Goal: Task Accomplishment & Management: Manage account settings

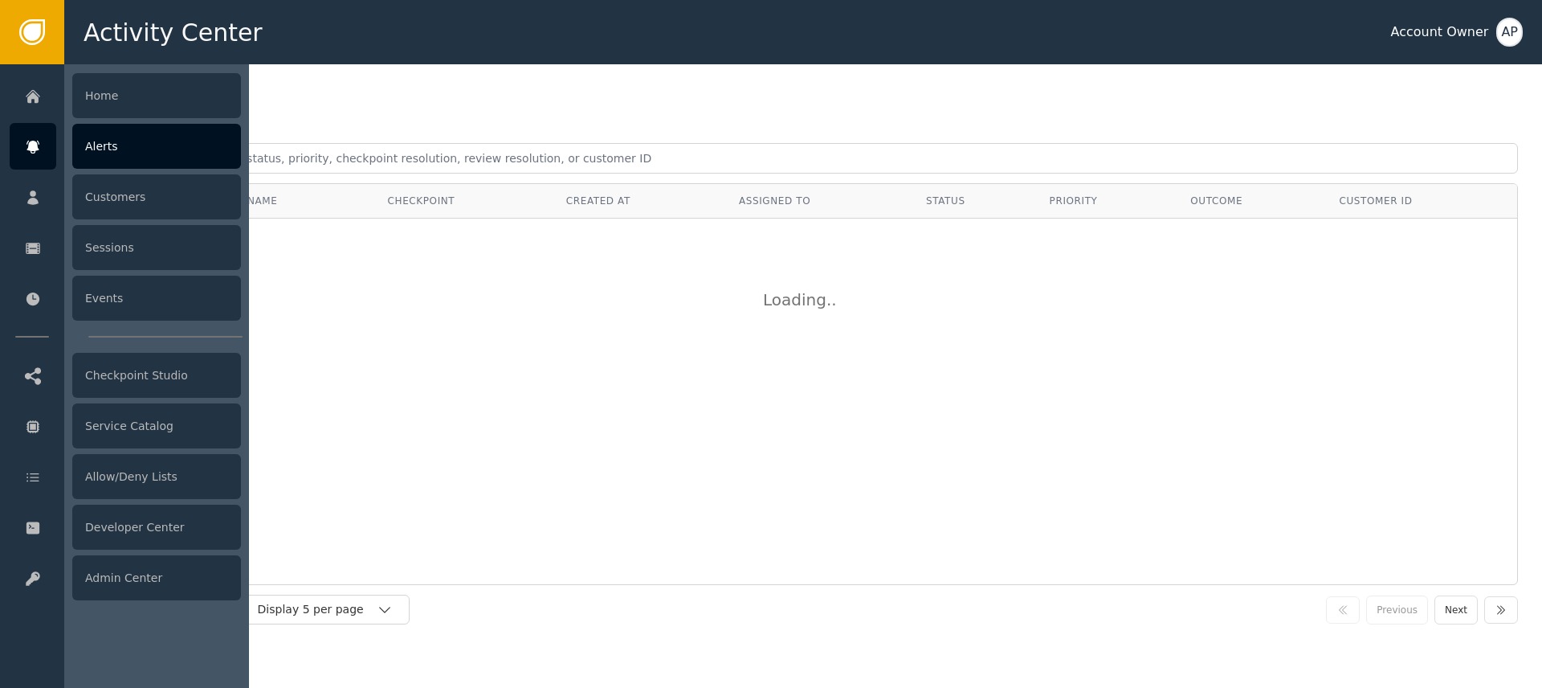
click at [45, 153] on div at bounding box center [33, 146] width 47 height 47
click at [131, 162] on div "Alerts" at bounding box center [156, 146] width 169 height 45
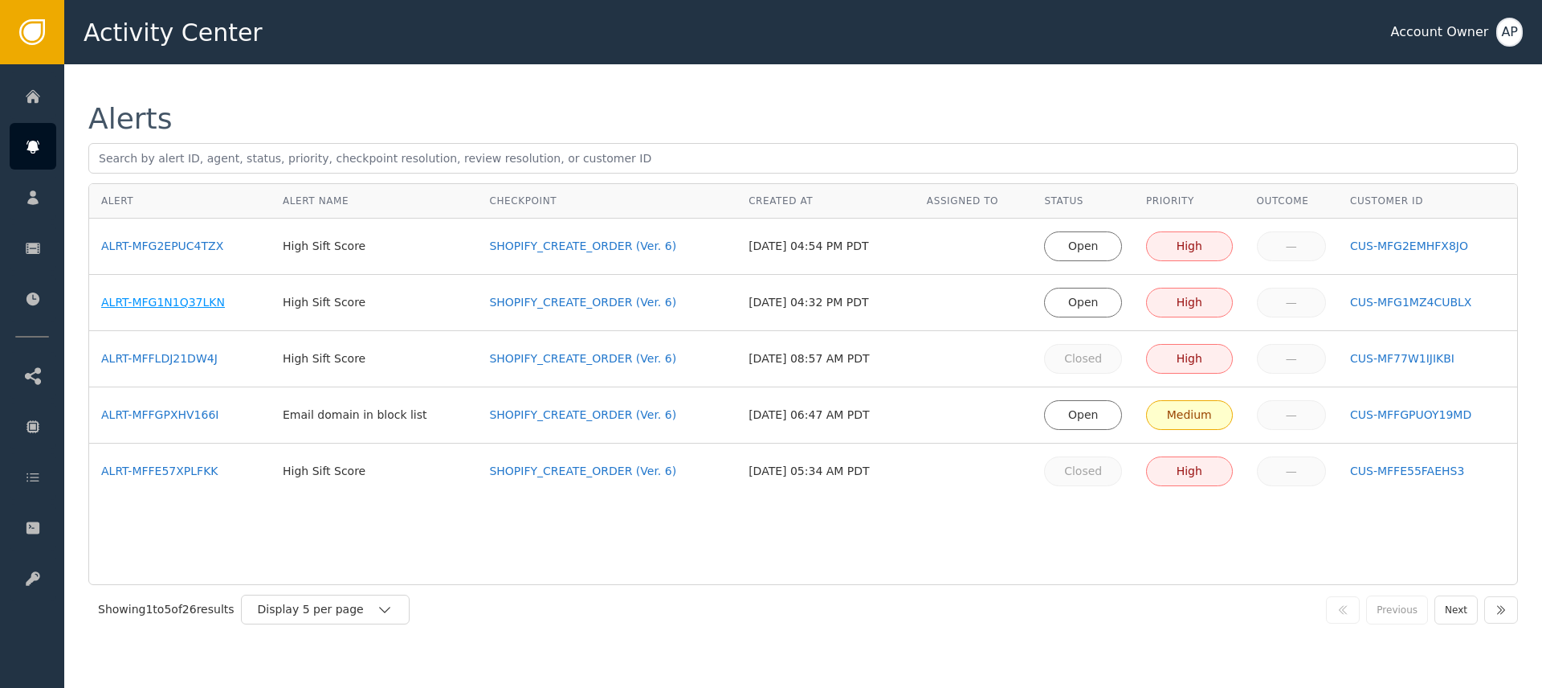
click at [173, 299] on div "ALRT-MFG1N1Q37LKN" at bounding box center [179, 302] width 157 height 17
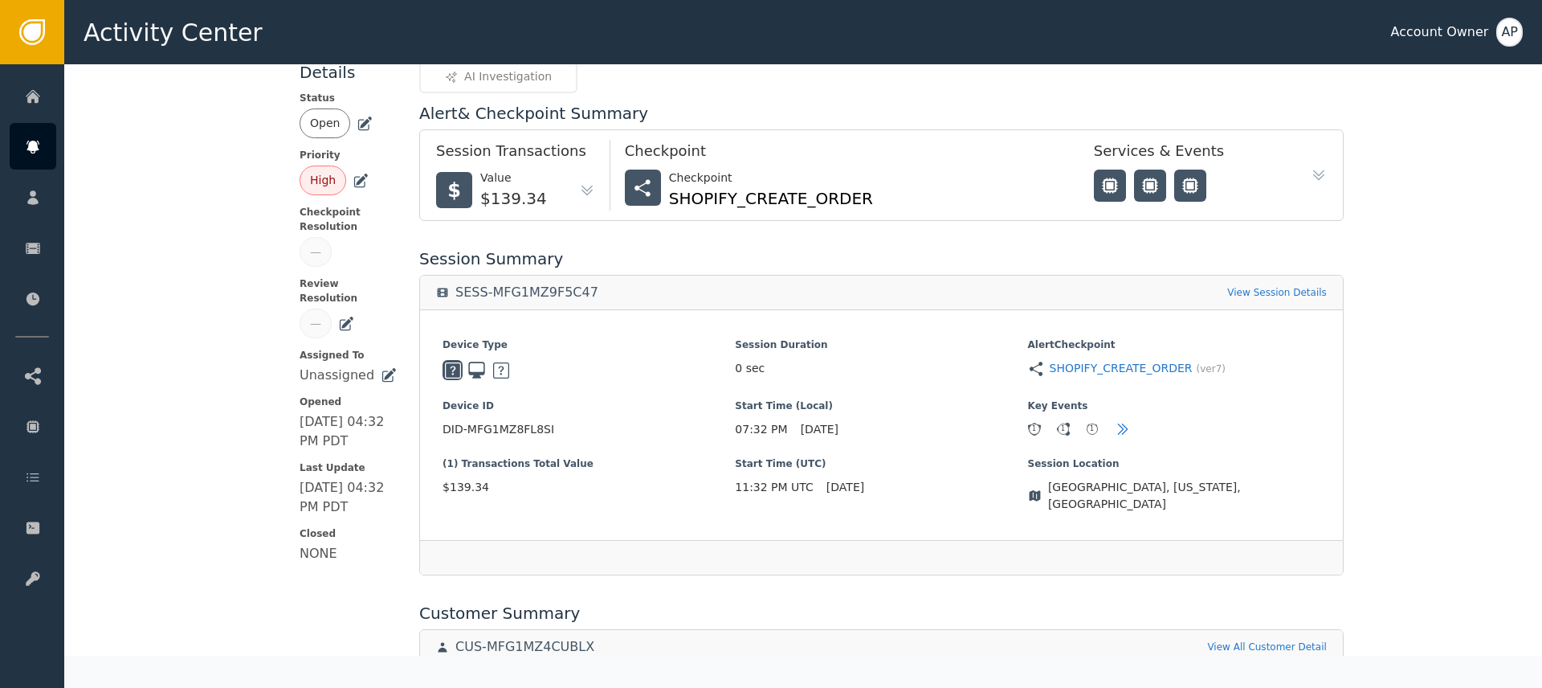
scroll to position [182, 0]
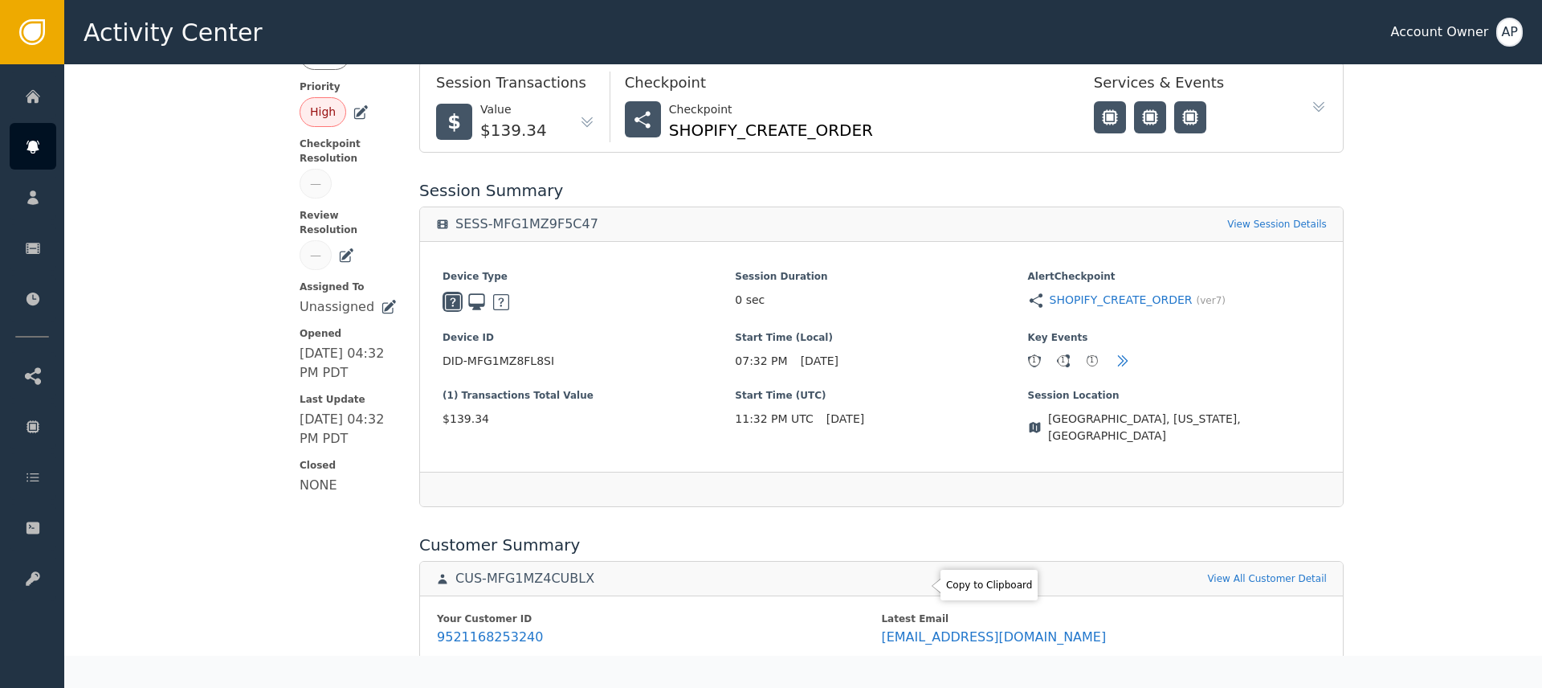
drag, startPoint x: 920, startPoint y: 587, endPoint x: 925, endPoint y: 604, distance: 17.8
click at [920, 595] on div "Your Customer ID 9521168253240 Latest Email [EMAIL_ADDRESS][DOMAIN_NAME] Latest…" at bounding box center [881, 681] width 923 height 172
click at [984, 585] on icon at bounding box center [992, 585] width 16 height 16
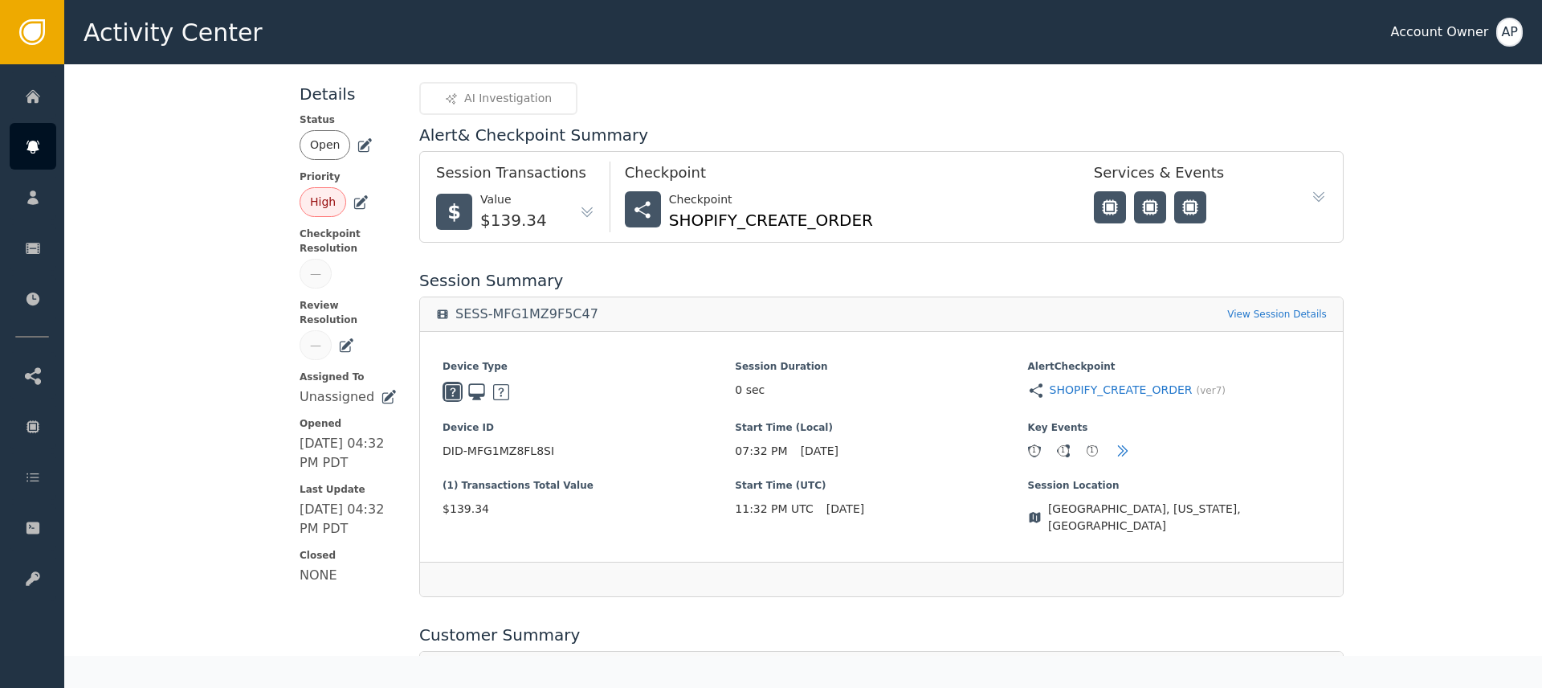
scroll to position [0, 0]
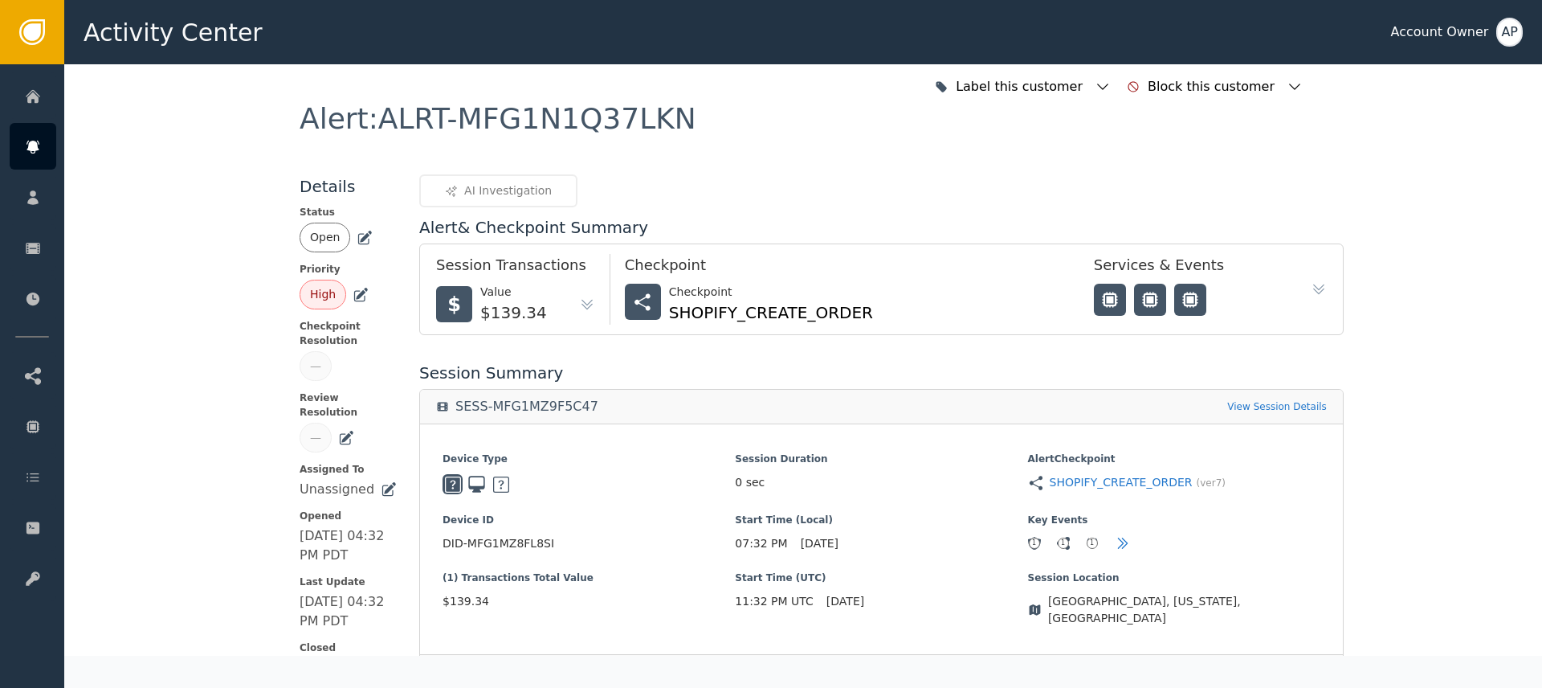
click at [357, 235] on icon at bounding box center [365, 238] width 16 height 16
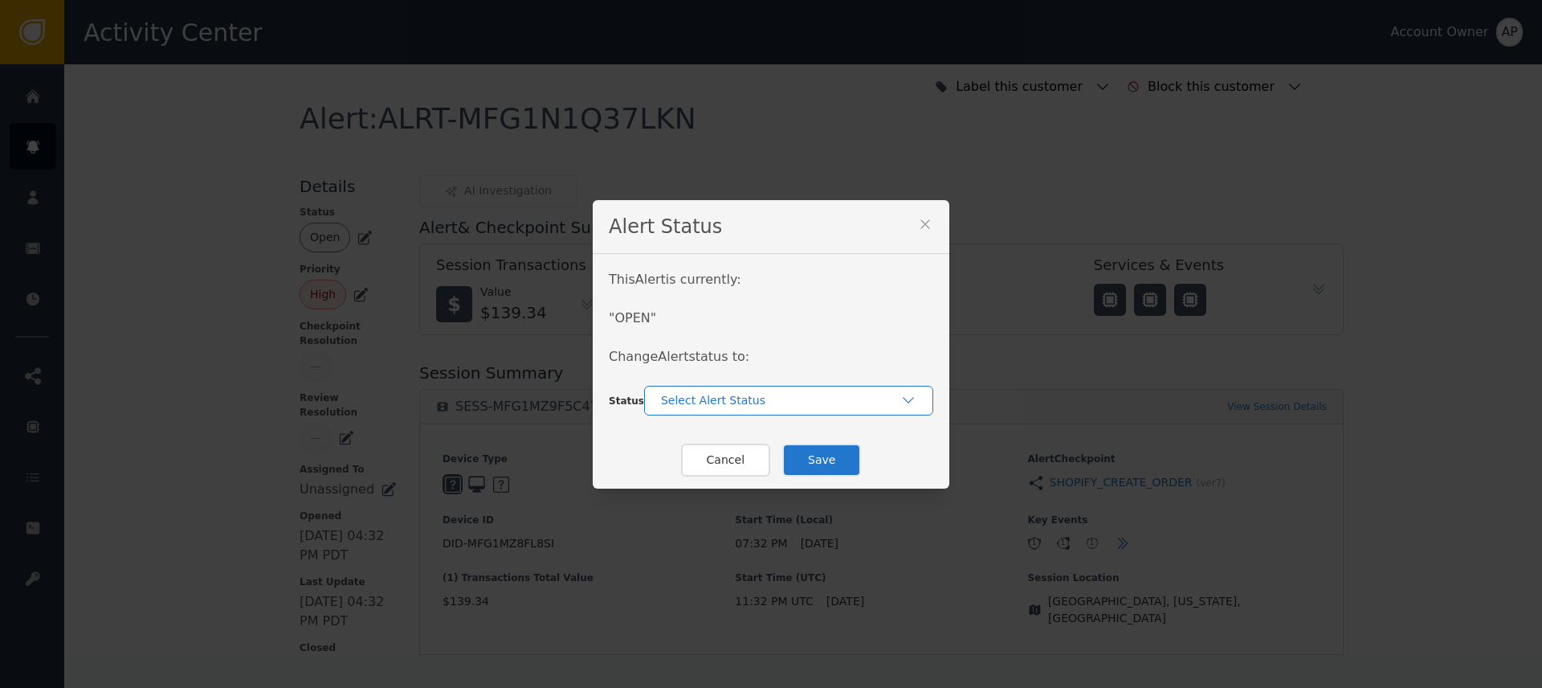
drag, startPoint x: 706, startPoint y: 381, endPoint x: 712, endPoint y: 389, distance: 10.3
click at [707, 382] on div "This Alert is currently: " OPEN " Change Alert status to:" at bounding box center [771, 328] width 324 height 116
drag, startPoint x: 717, startPoint y: 393, endPoint x: 729, endPoint y: 418, distance: 27.3
click at [717, 394] on div "Select Alert Status" at bounding box center [780, 400] width 239 height 17
click at [736, 465] on div "Closed" at bounding box center [788, 467] width 257 height 17
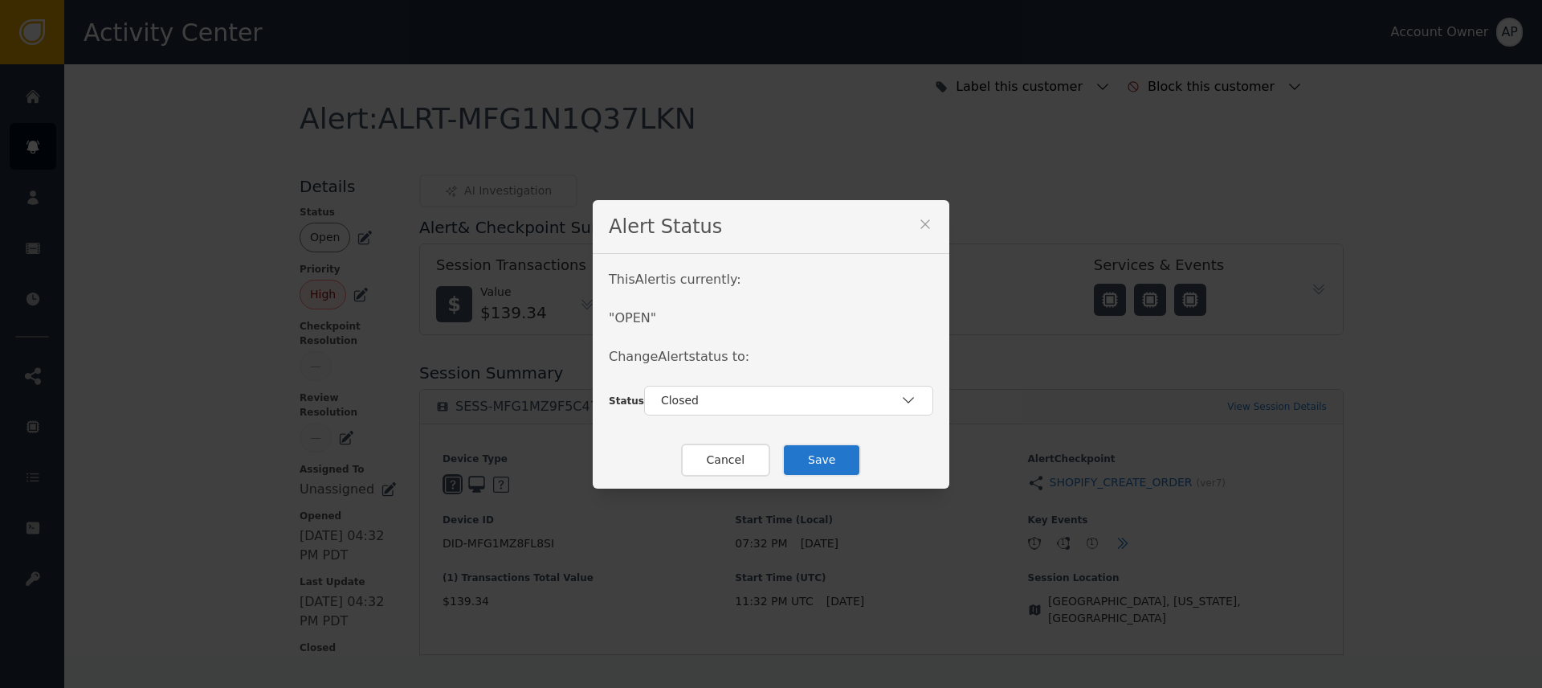
click at [802, 452] on button "Save" at bounding box center [821, 459] width 79 height 33
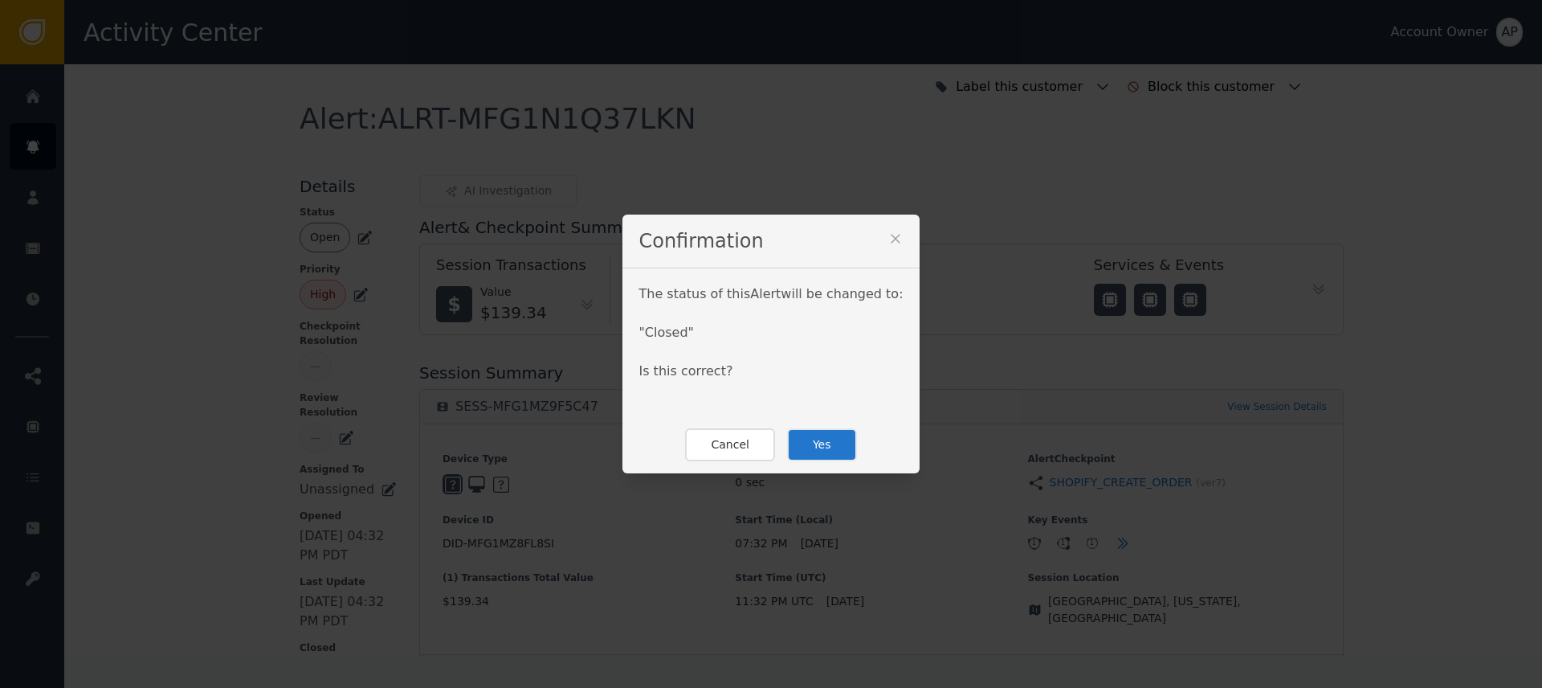
click at [799, 442] on button "Yes" at bounding box center [822, 444] width 70 height 33
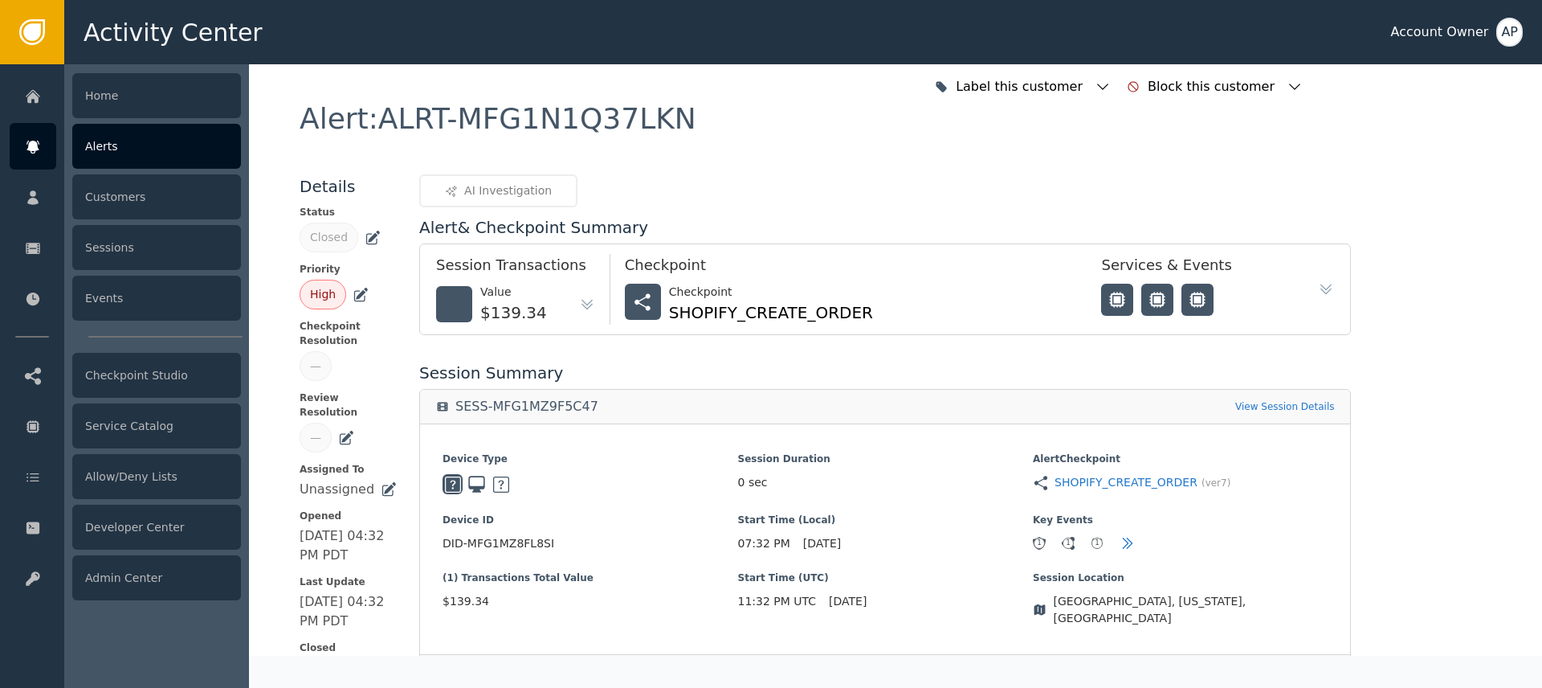
click at [37, 126] on div at bounding box center [33, 146] width 47 height 47
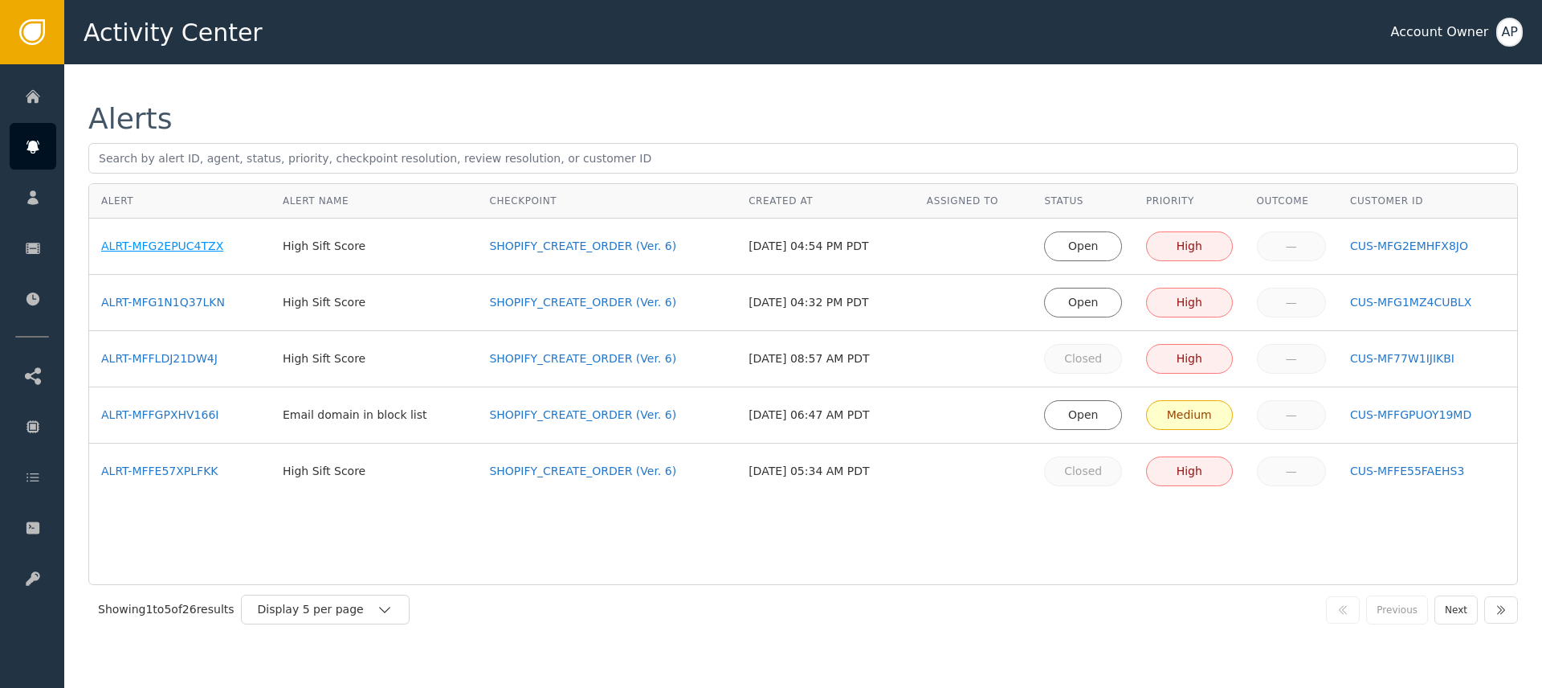
click at [182, 244] on div "ALRT-MFG2EPUC4TZX" at bounding box center [179, 246] width 157 height 17
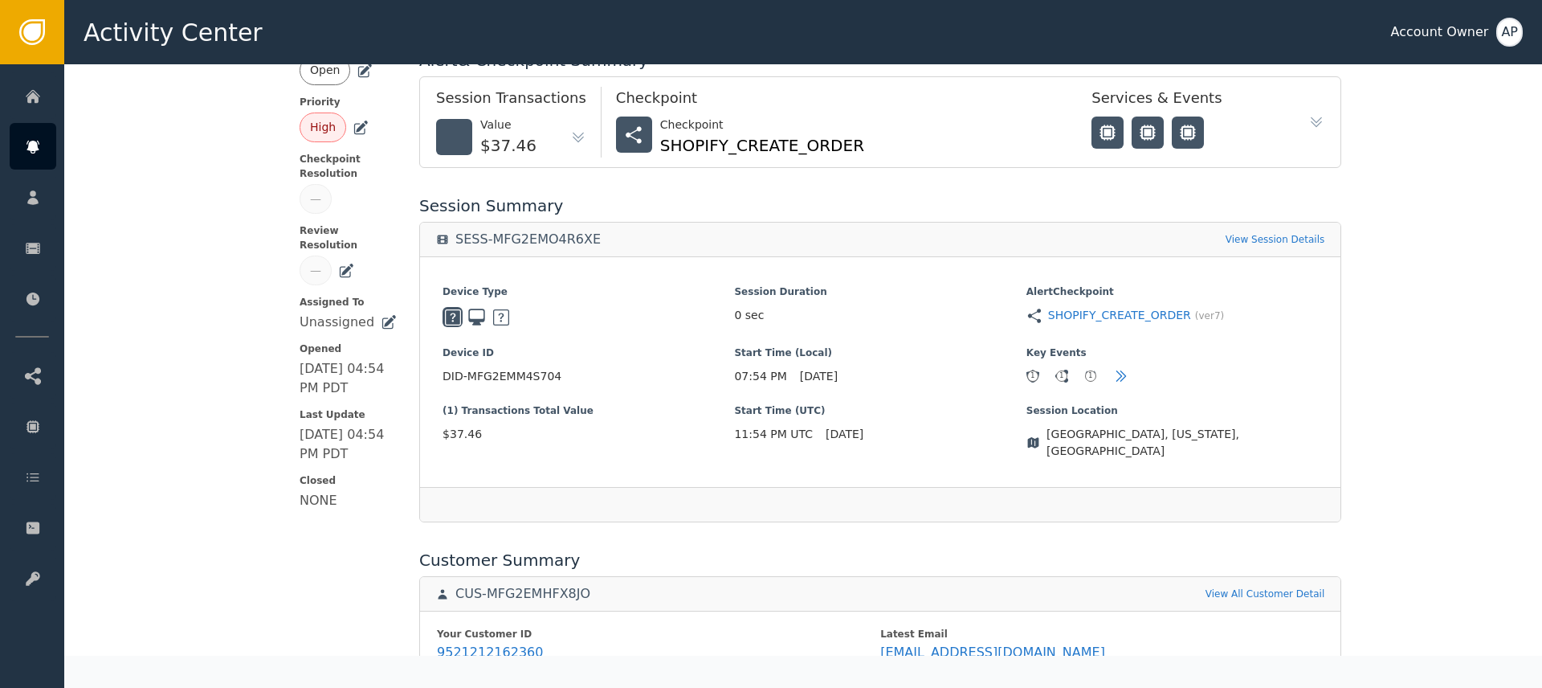
scroll to position [347, 0]
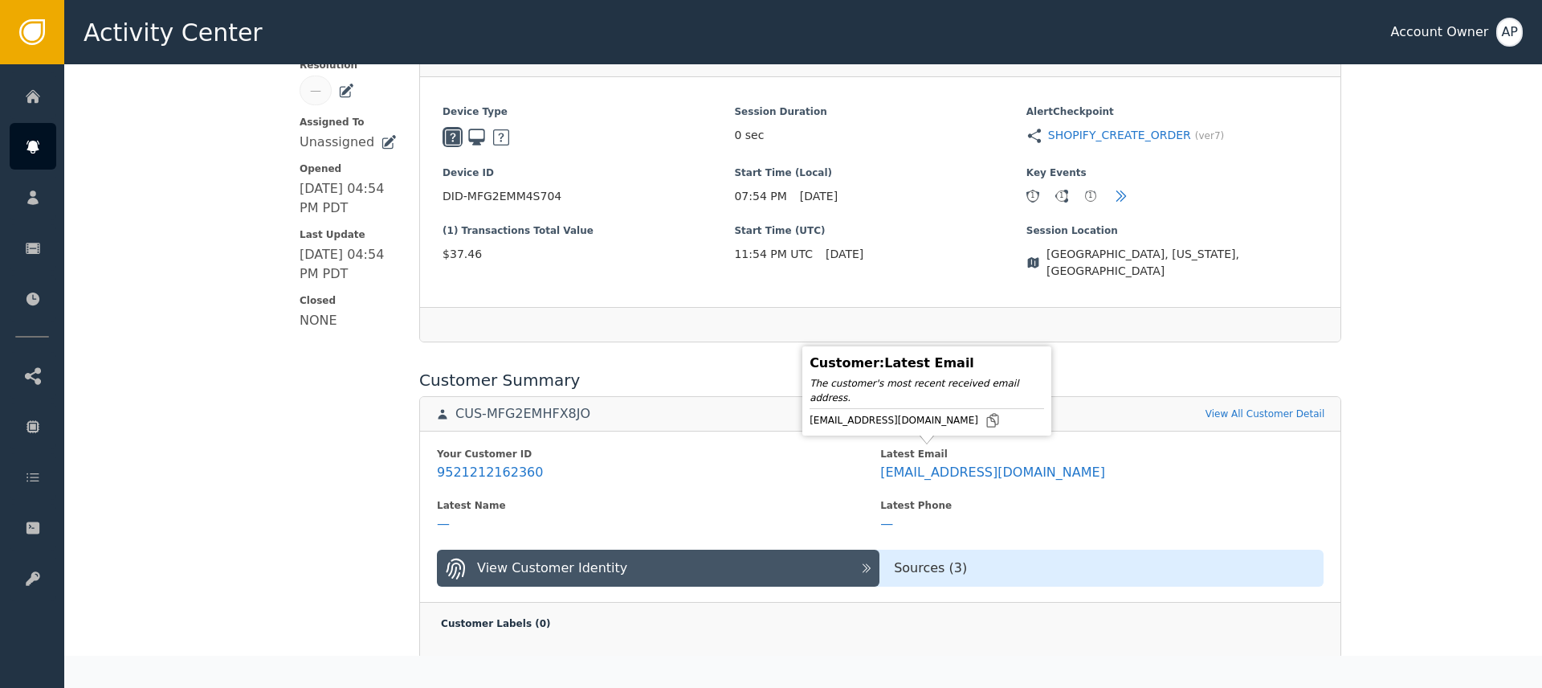
click at [928, 424] on div "[EMAIL_ADDRESS][DOMAIN_NAME]" at bounding box center [927, 420] width 235 height 16
click at [985, 424] on icon at bounding box center [993, 420] width 16 height 16
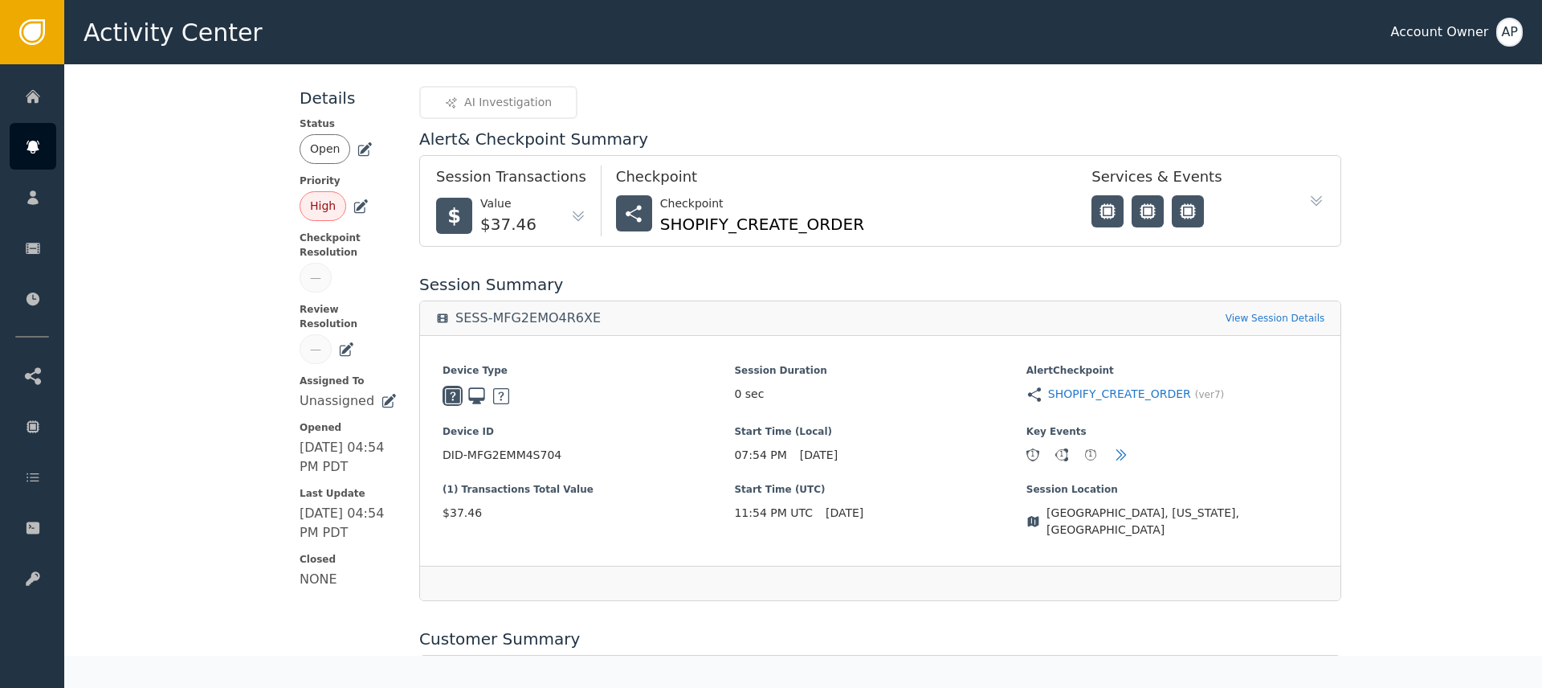
scroll to position [0, 0]
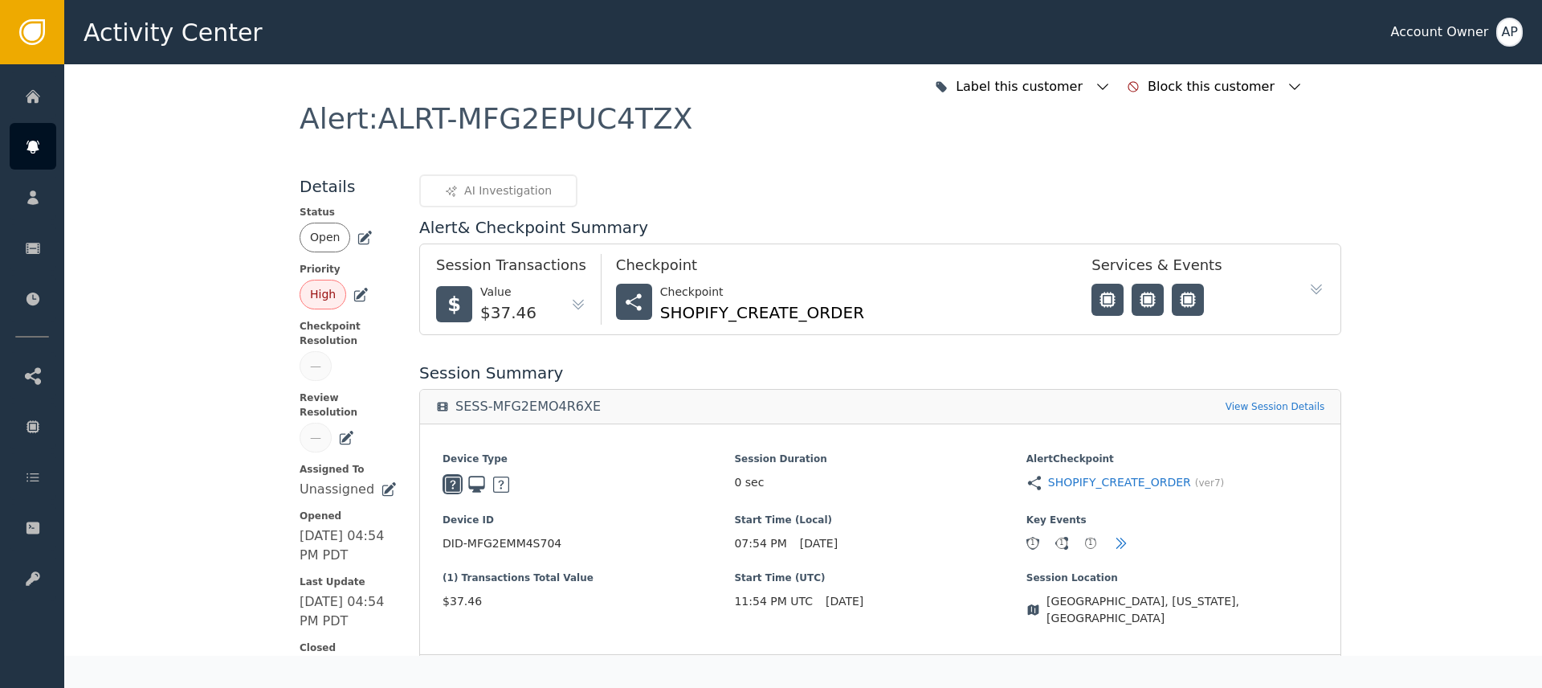
drag, startPoint x: 355, startPoint y: 235, endPoint x: 360, endPoint y: 246, distance: 11.5
click at [357, 235] on icon at bounding box center [365, 238] width 16 height 16
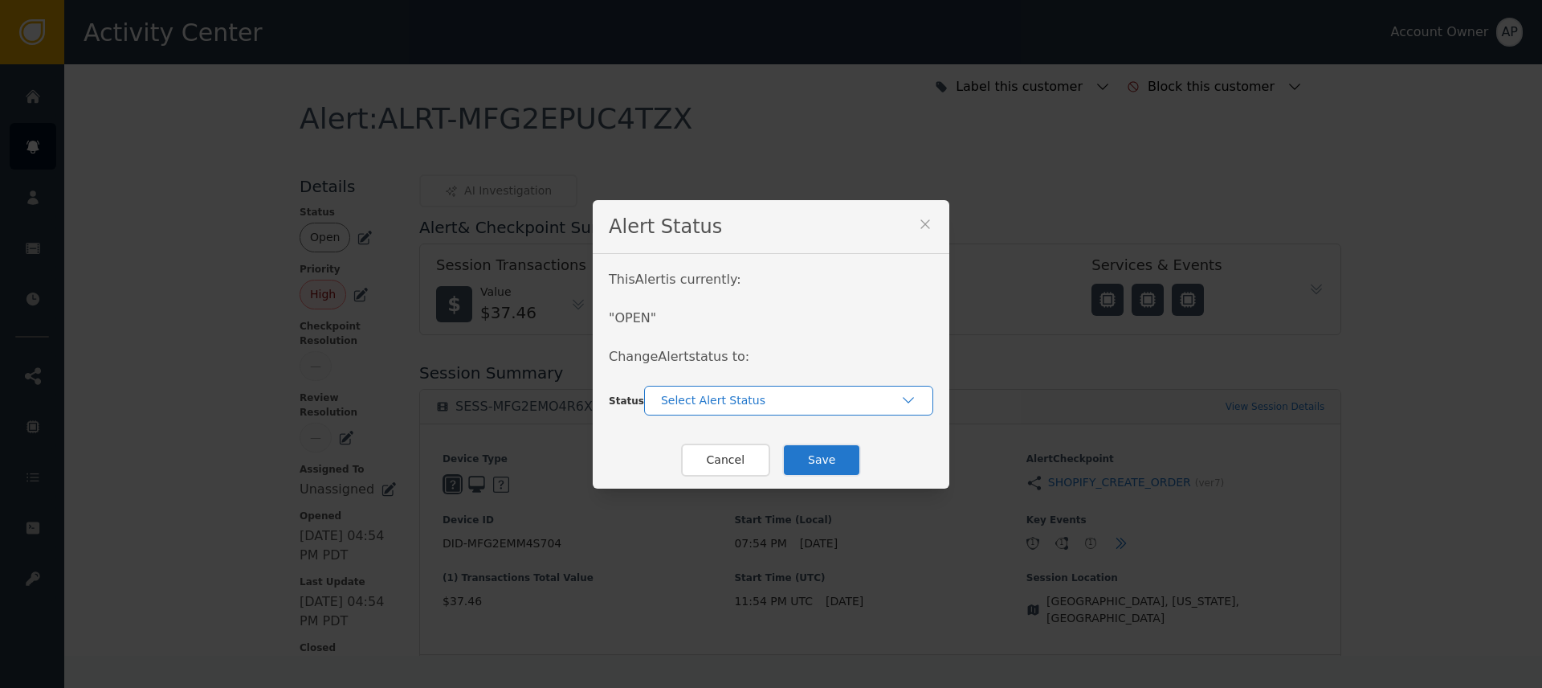
click at [717, 394] on div "Select Alert Status" at bounding box center [780, 400] width 239 height 17
click at [746, 459] on div "Closed" at bounding box center [788, 467] width 257 height 17
click at [810, 458] on button "Save" at bounding box center [821, 459] width 79 height 33
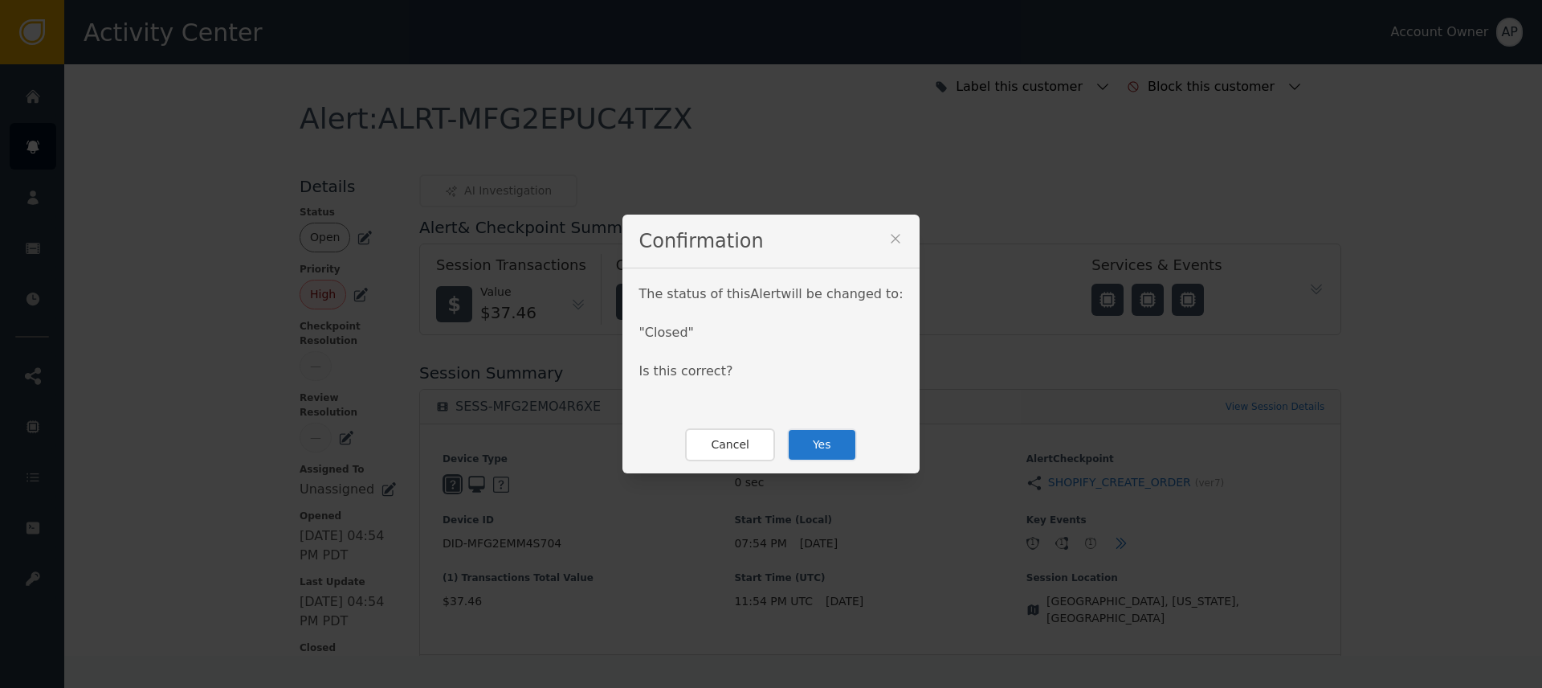
click at [797, 441] on button "Yes" at bounding box center [822, 444] width 70 height 33
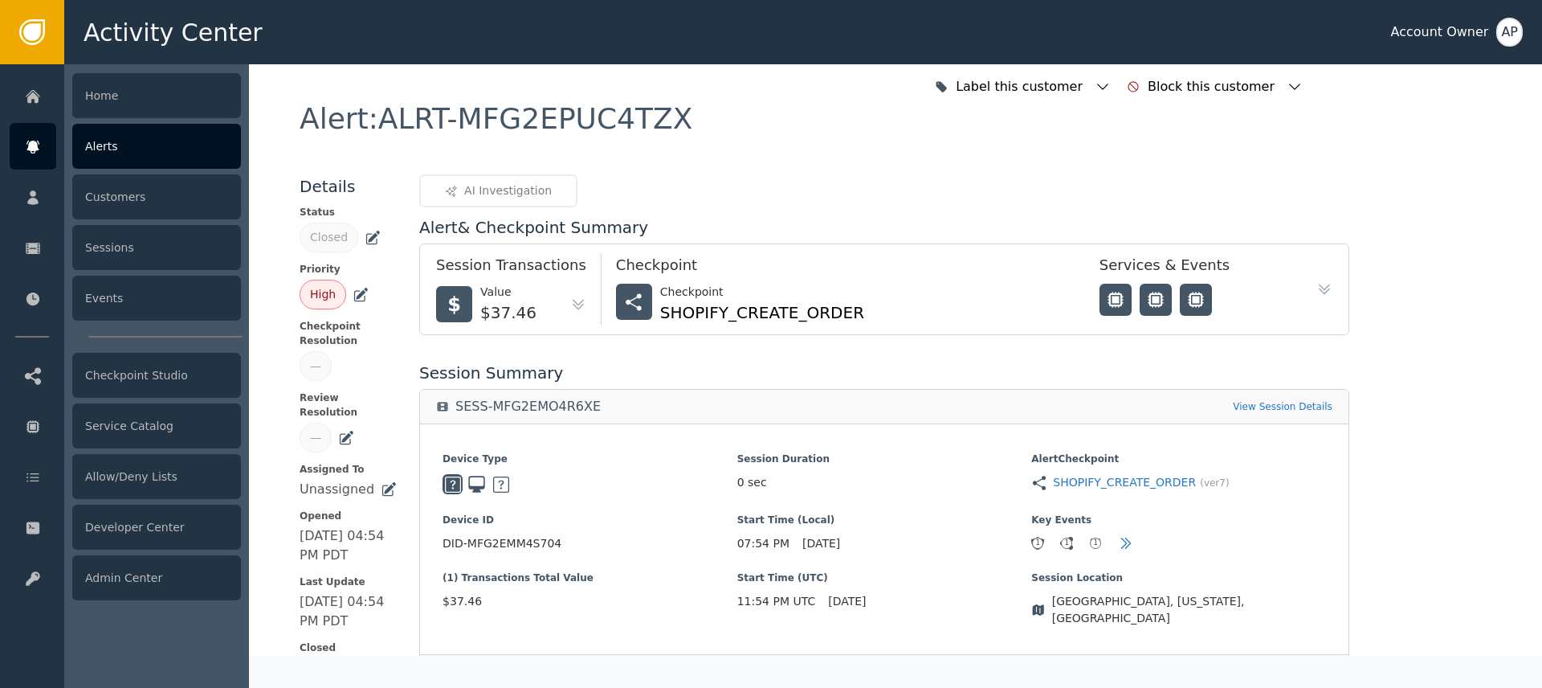
click at [39, 138] on icon at bounding box center [33, 147] width 16 height 18
